Goal: Task Accomplishment & Management: Use online tool/utility

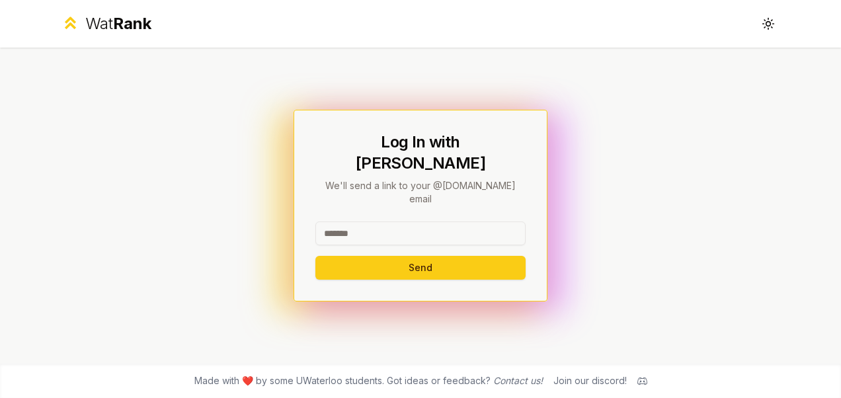
click at [420, 222] on input at bounding box center [420, 234] width 210 height 24
type input "******"
click at [315, 194] on div "Log In with WatIAM We'll send a link to your @[DOMAIN_NAME] email ****** Send" at bounding box center [421, 206] width 254 height 192
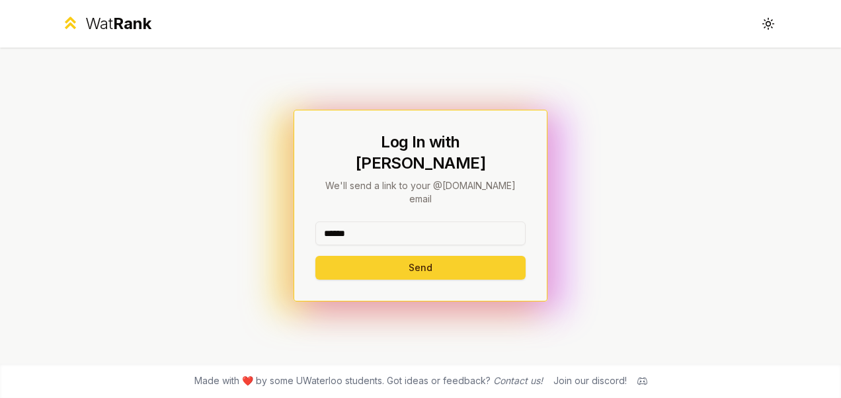
click at [335, 256] on button "Send" at bounding box center [420, 268] width 210 height 24
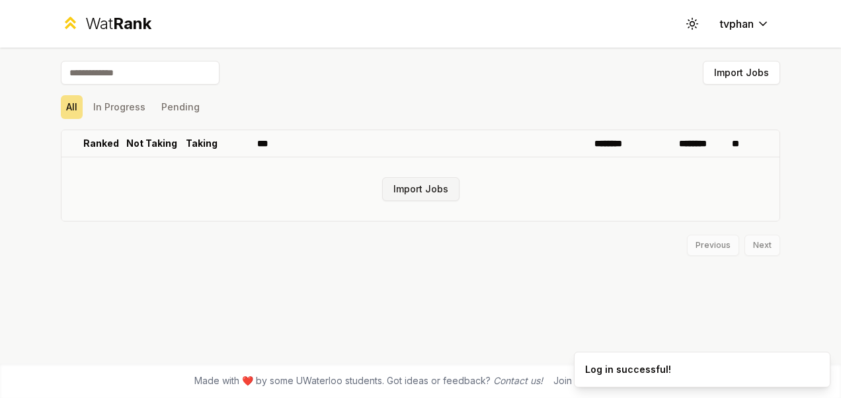
click at [419, 188] on button "Import Jobs" at bounding box center [420, 189] width 77 height 24
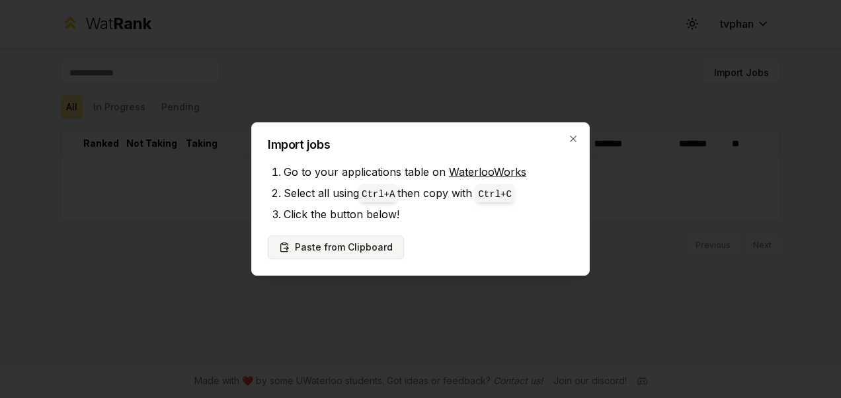
click at [362, 247] on button "Paste from Clipboard" at bounding box center [336, 247] width 136 height 24
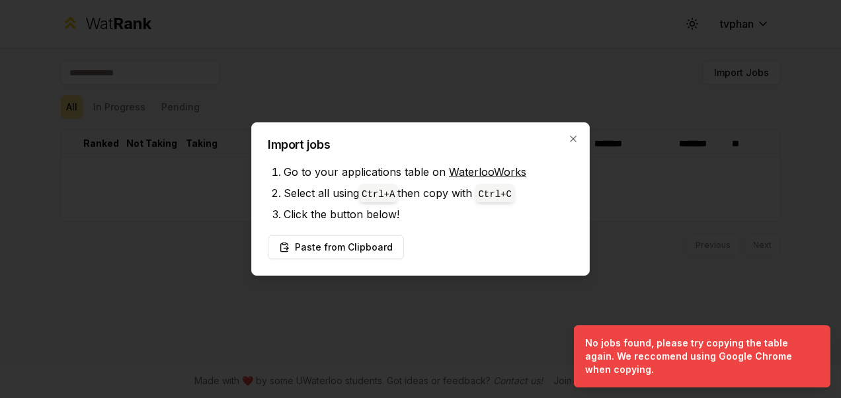
click at [565, 136] on div "Import jobs Go to your applications table on WaterlooWorks Select all using Ctr…" at bounding box center [420, 198] width 339 height 153
click at [578, 139] on icon "button" at bounding box center [573, 139] width 11 height 11
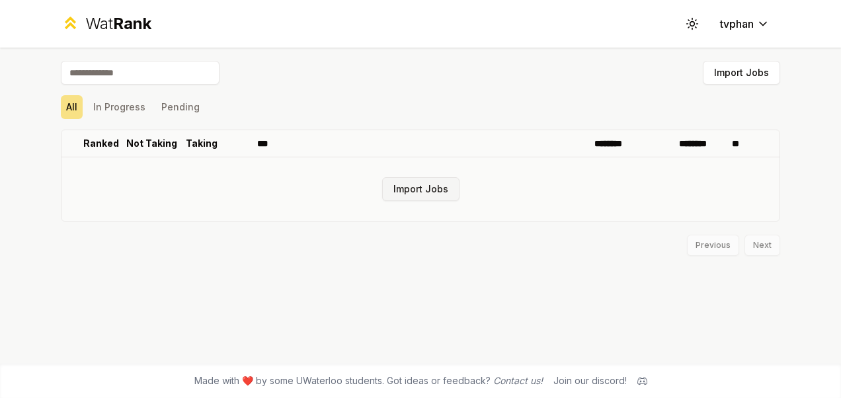
click at [411, 189] on button "Import Jobs" at bounding box center [420, 189] width 77 height 24
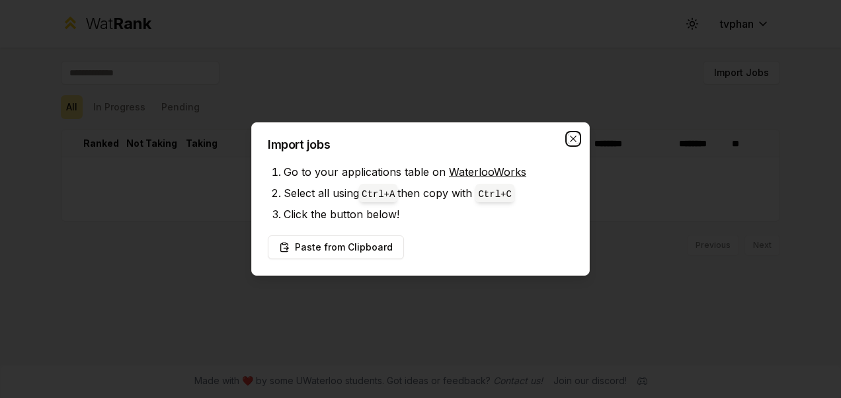
click at [573, 138] on icon "button" at bounding box center [573, 139] width 11 height 11
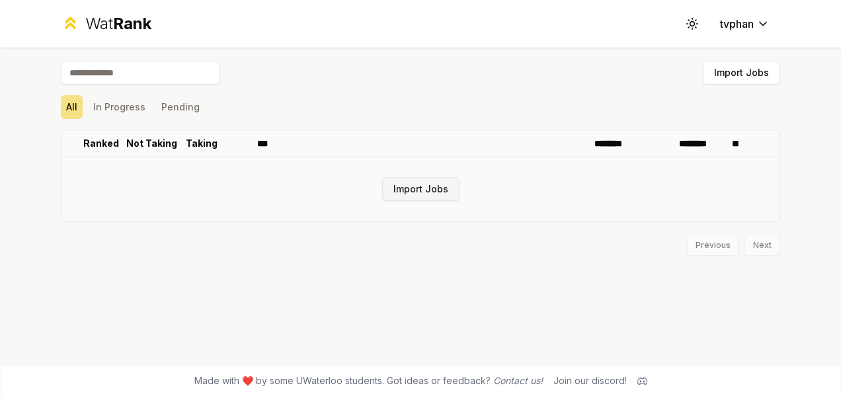
click at [426, 188] on button "Import Jobs" at bounding box center [420, 189] width 77 height 24
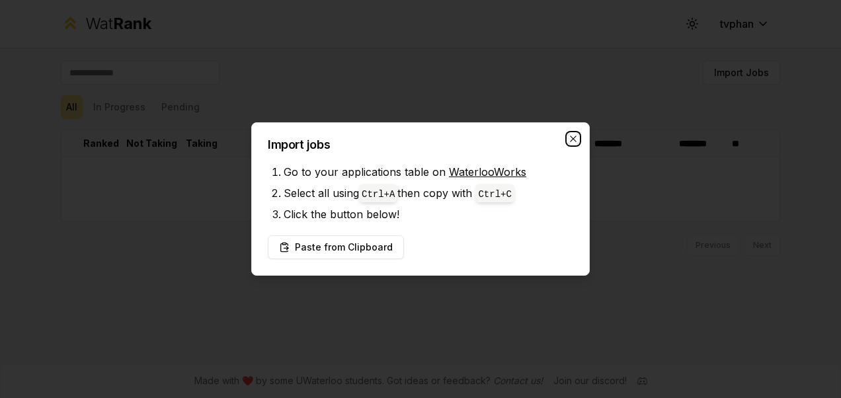
click at [571, 138] on icon "button" at bounding box center [573, 139] width 11 height 11
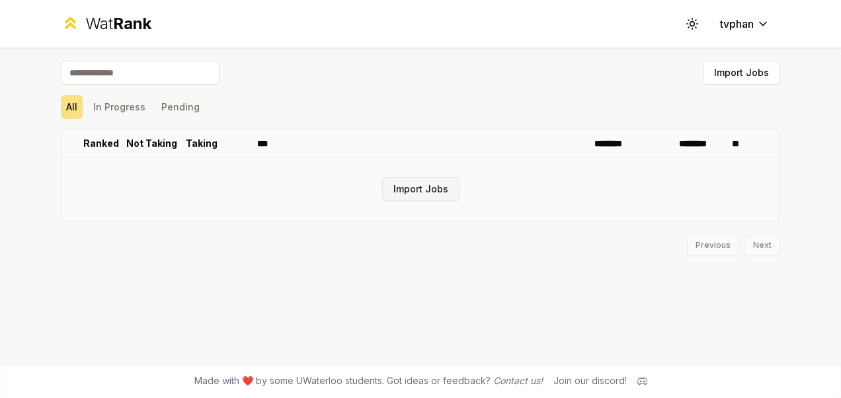
click at [415, 186] on button "Import Jobs" at bounding box center [420, 189] width 77 height 24
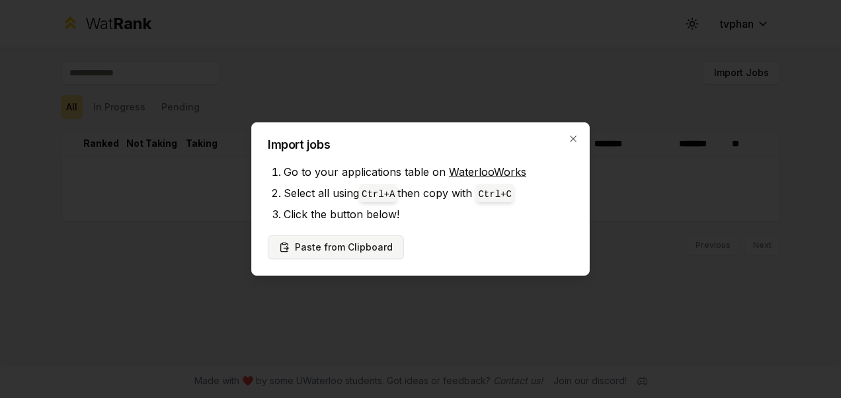
click at [351, 251] on button "Paste from Clipboard" at bounding box center [336, 247] width 136 height 24
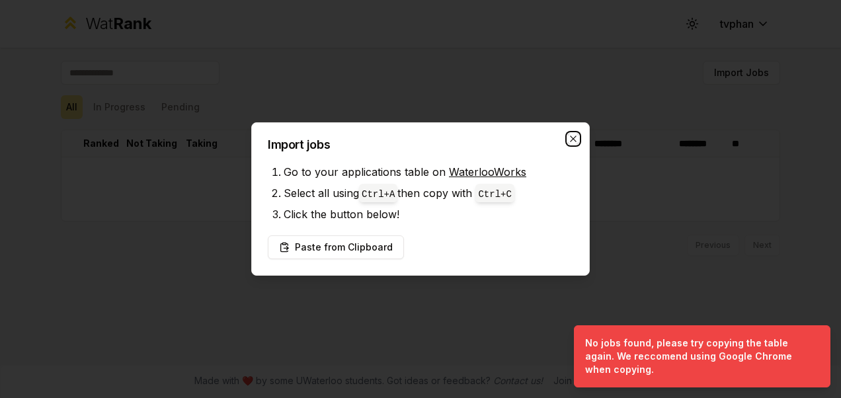
click at [572, 137] on icon "button" at bounding box center [573, 139] width 6 height 6
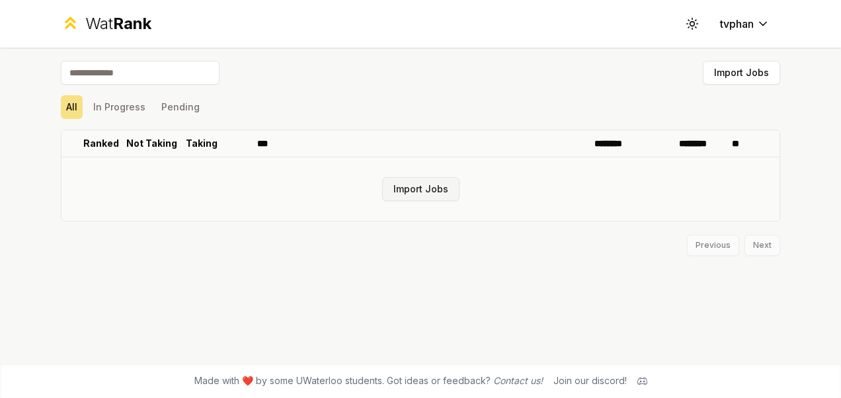
click at [432, 190] on button "Import Jobs" at bounding box center [420, 189] width 77 height 24
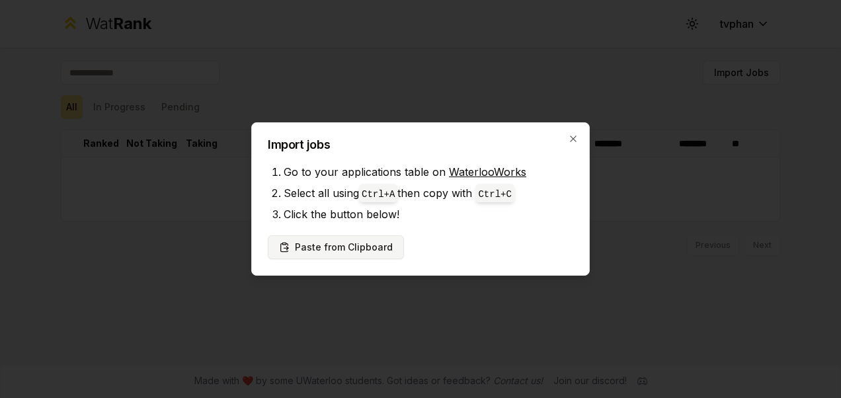
click at [355, 247] on button "Paste from Clipboard" at bounding box center [336, 247] width 136 height 24
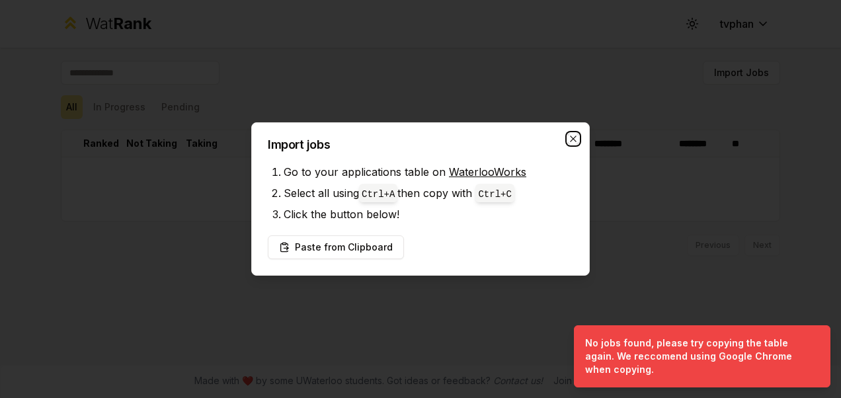
click at [573, 138] on icon "button" at bounding box center [573, 139] width 6 height 6
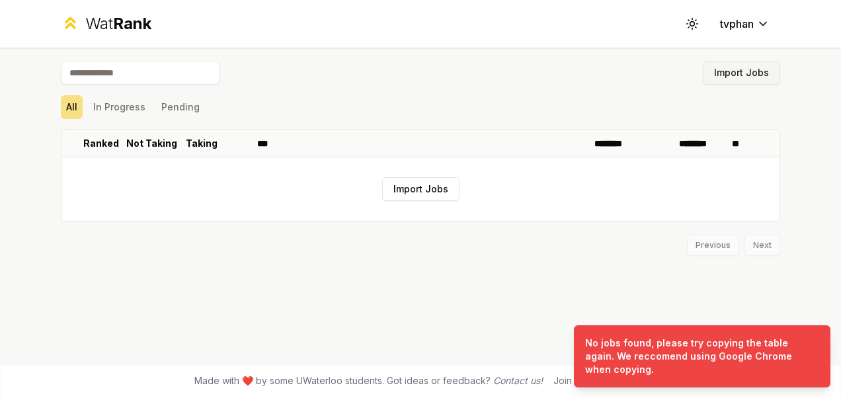
click at [756, 71] on button "Import Jobs" at bounding box center [741, 73] width 77 height 24
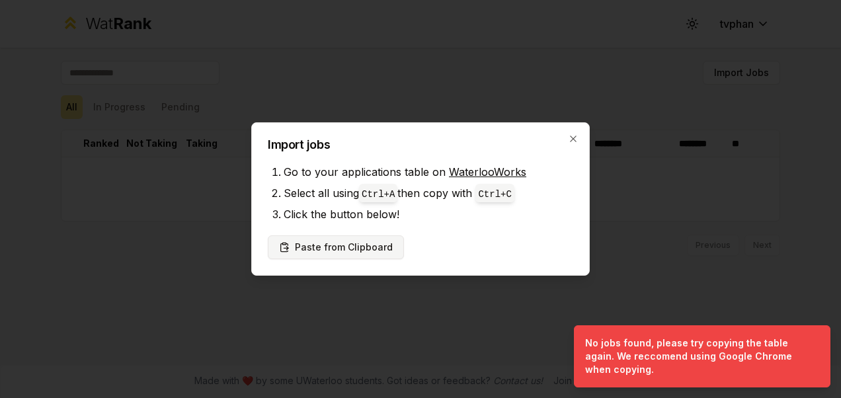
click at [366, 251] on button "Paste from Clipboard" at bounding box center [336, 247] width 136 height 24
click at [575, 133] on div "Import jobs Go to your applications table on WaterlooWorks Select all using Ctr…" at bounding box center [420, 198] width 339 height 153
click at [571, 134] on icon "button" at bounding box center [573, 139] width 11 height 11
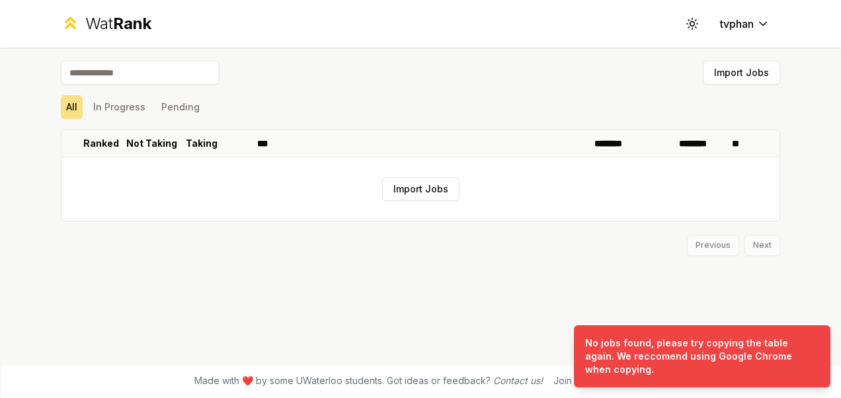
click at [188, 65] on input at bounding box center [140, 73] width 159 height 24
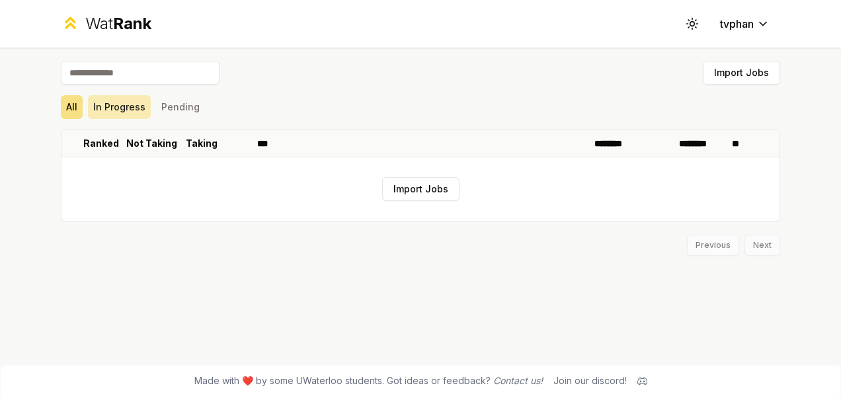
click at [123, 104] on button "In Progress" at bounding box center [119, 107] width 63 height 24
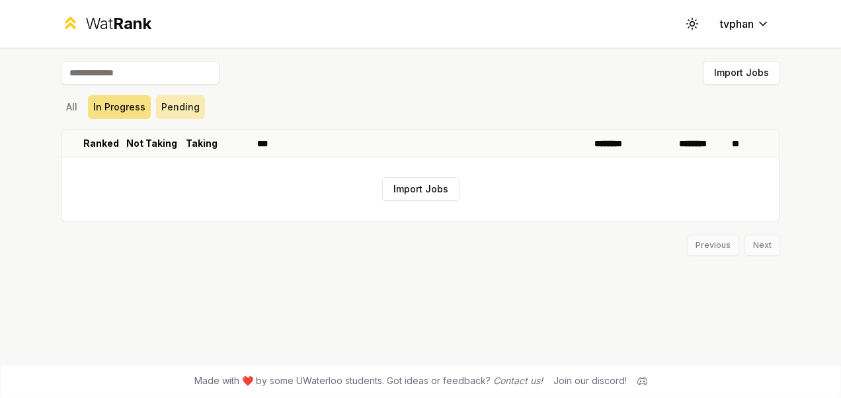
click at [197, 99] on button "Pending" at bounding box center [180, 107] width 49 height 24
click at [124, 103] on button "In Progress" at bounding box center [119, 107] width 63 height 24
click at [413, 190] on button "Import Jobs" at bounding box center [420, 189] width 77 height 24
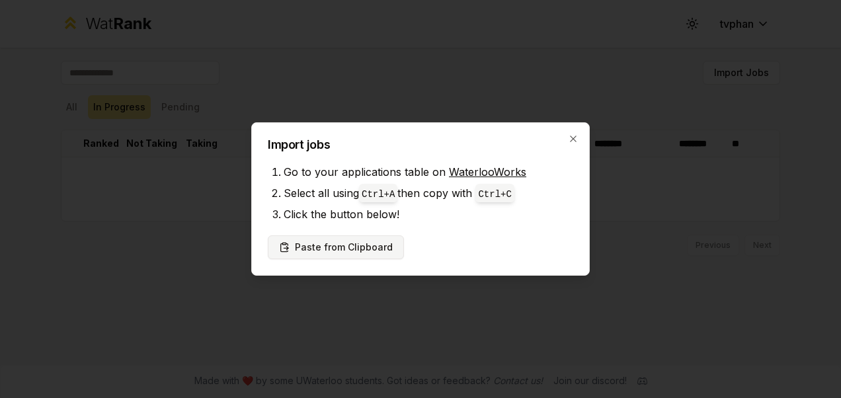
click at [353, 245] on button "Paste from Clipboard" at bounding box center [336, 247] width 136 height 24
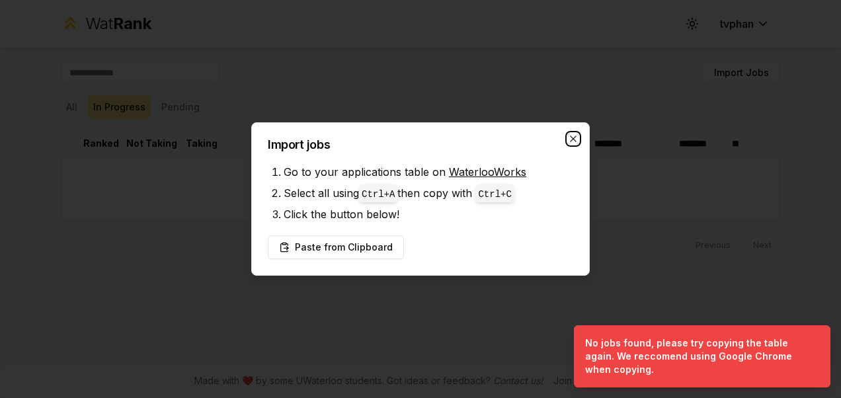
click at [577, 139] on icon "button" at bounding box center [573, 139] width 11 height 11
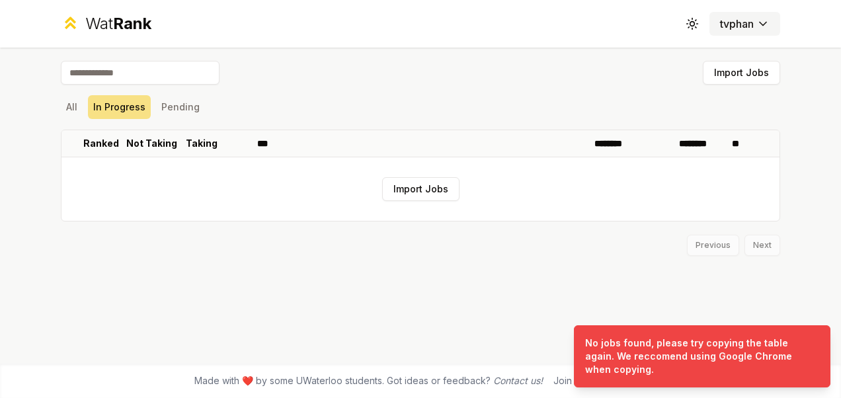
click at [763, 23] on html "Wat Rank Toggle theme tvphan Import Jobs All In Progress Pending Ranked Not Tak…" at bounding box center [420, 199] width 841 height 398
